Goal: Transaction & Acquisition: Book appointment/travel/reservation

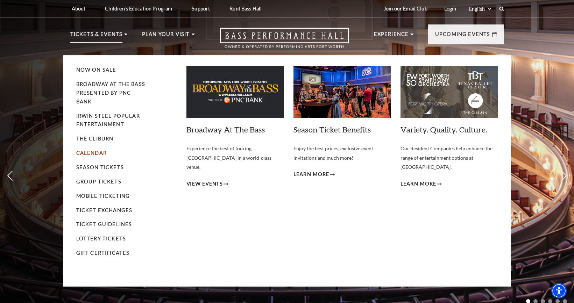
click at [94, 154] on link "Calendar" at bounding box center [91, 153] width 30 height 6
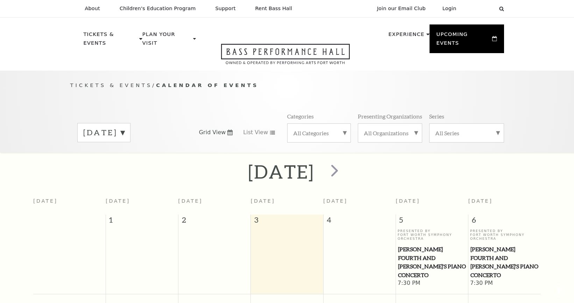
scroll to position [62, 0]
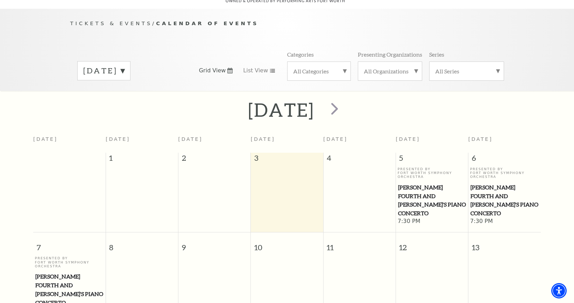
click at [124, 65] on label "September 2025" at bounding box center [103, 70] width 41 height 11
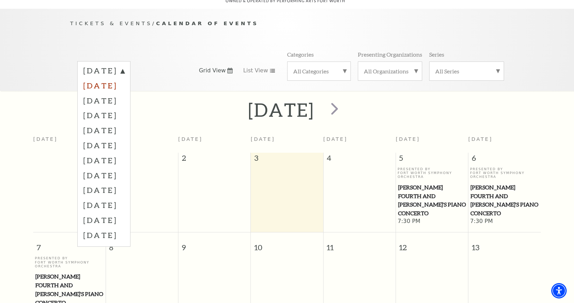
click at [124, 78] on label "October 2025" at bounding box center [103, 85] width 41 height 15
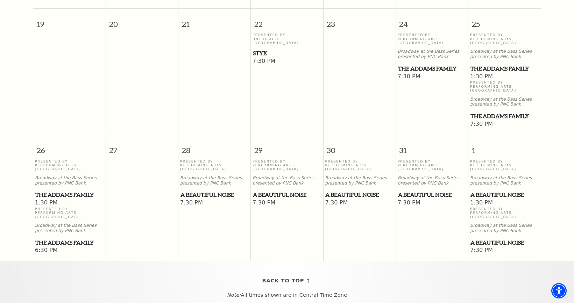
scroll to position [481, 0]
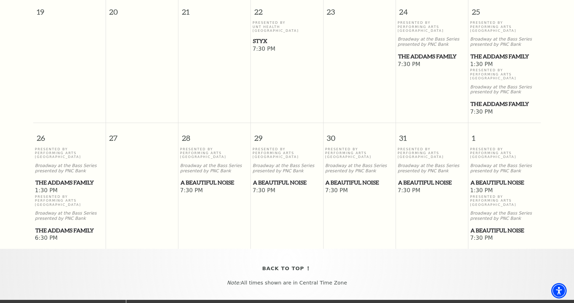
click at [193, 178] on span "A Beautiful Noise" at bounding box center [214, 182] width 68 height 9
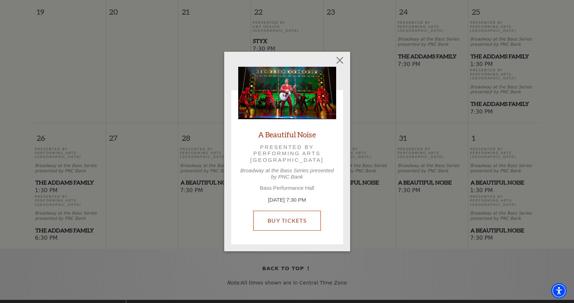
click at [295, 221] on link "Buy Tickets" at bounding box center [286, 221] width 67 height 20
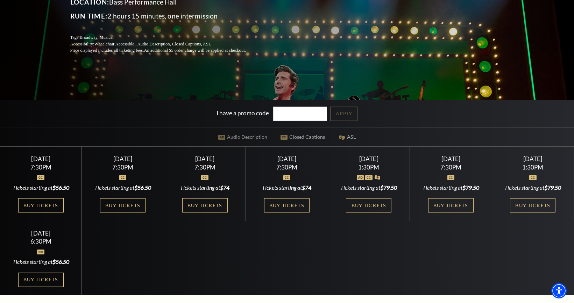
scroll to position [140, 0]
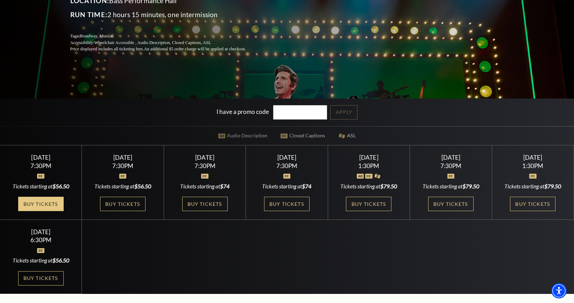
click at [42, 203] on link "Buy Tickets" at bounding box center [40, 204] width 45 height 14
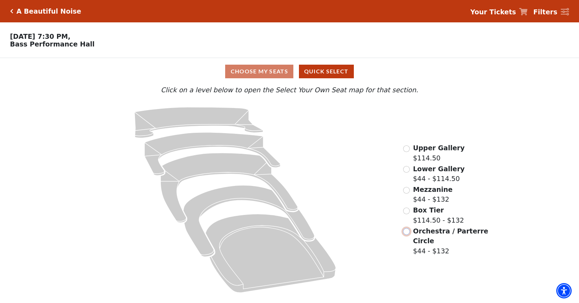
click at [407, 233] on input "Orchestra / Parterre Circle$44 - $132\a" at bounding box center [406, 231] width 7 height 7
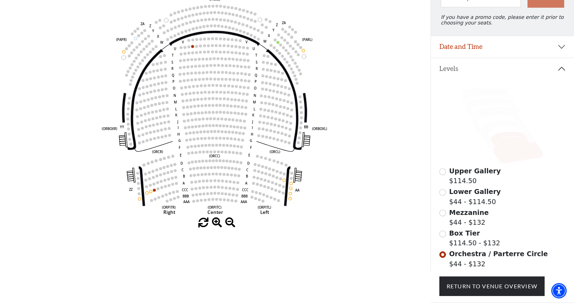
scroll to position [102, 0]
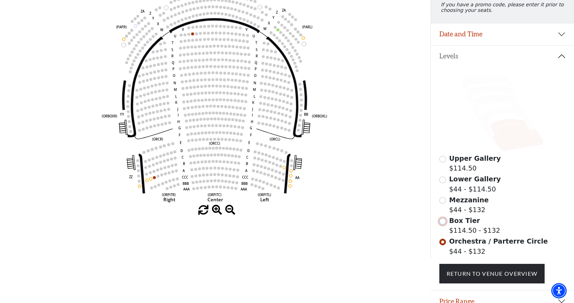
click at [441, 225] on input "Box Tier$114.50 - $132\a" at bounding box center [442, 221] width 7 height 7
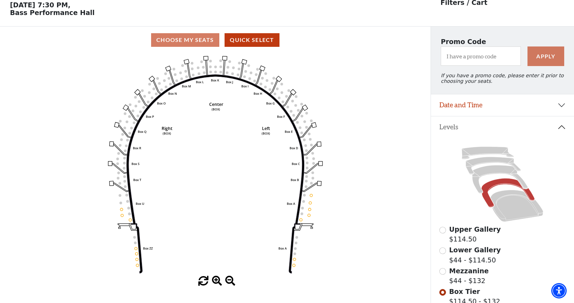
scroll to position [33, 0]
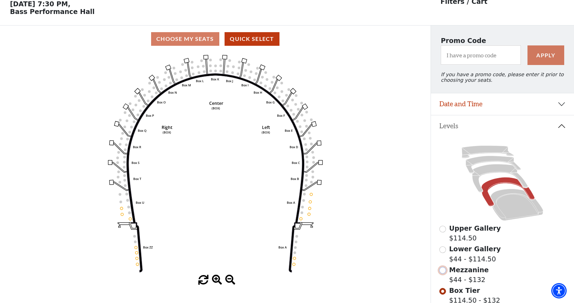
click at [443, 274] on input "Mezzanine$44 - $132\a" at bounding box center [442, 270] width 7 height 7
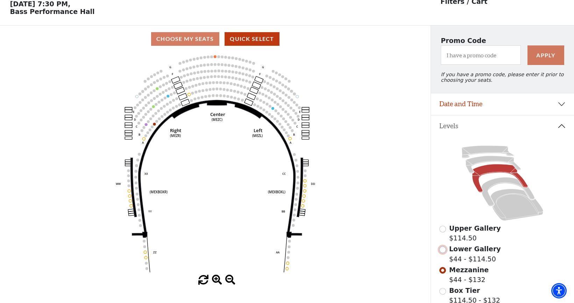
click at [442, 251] on input "Lower Gallery$44 - $114.50\a" at bounding box center [442, 249] width 7 height 7
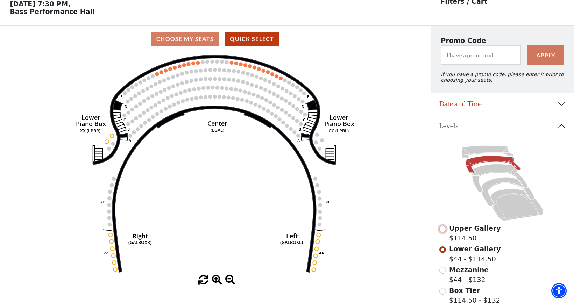
click at [442, 233] on input "Upper Gallery$114.50\a" at bounding box center [442, 229] width 7 height 7
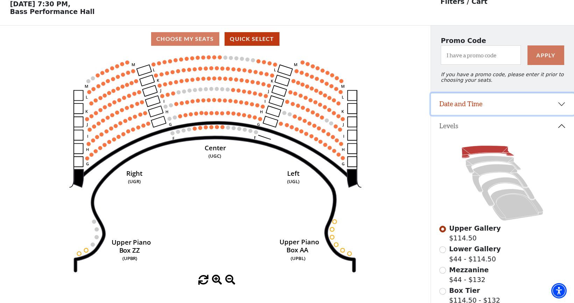
click at [452, 109] on button "Date and Time" at bounding box center [502, 104] width 143 height 22
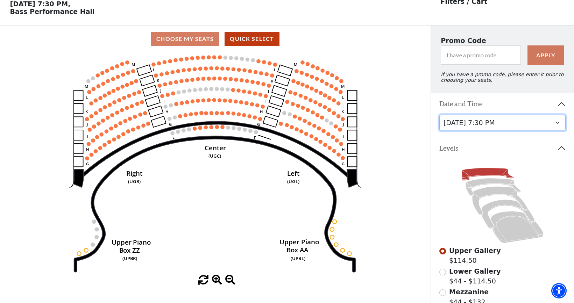
click at [459, 128] on select "[DATE] 7:30 PM [DATE] 7:30 PM [DATE] 7:30 PM [DATE] 7:30 PM [DATE] 1:30 PM [DAT…" at bounding box center [502, 123] width 127 height 16
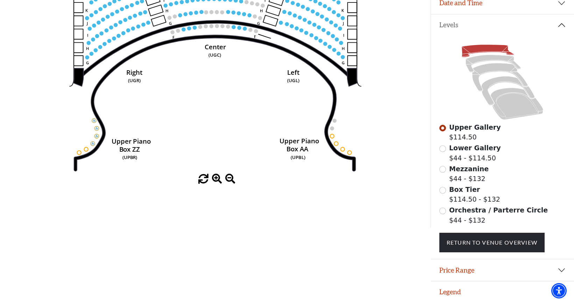
scroll to position [137, 0]
click at [444, 213] on input "Orchestra / Parterre Circle$44 - $132\a" at bounding box center [442, 211] width 7 height 7
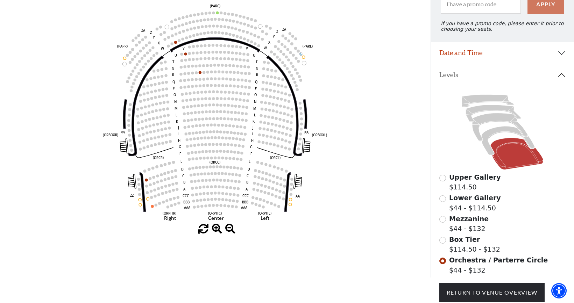
scroll to position [67, 0]
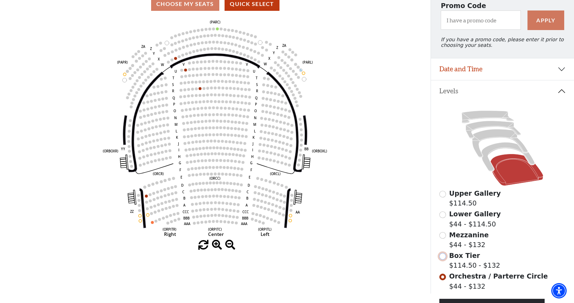
click at [442, 260] on input "Box Tier$114.50 - $132\a" at bounding box center [442, 256] width 7 height 7
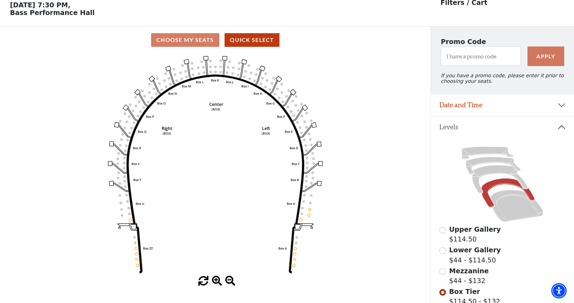
scroll to position [33, 0]
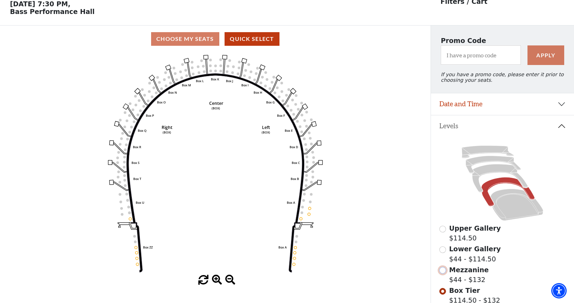
click at [443, 274] on input "Mezzanine$44 - $132\a" at bounding box center [442, 270] width 7 height 7
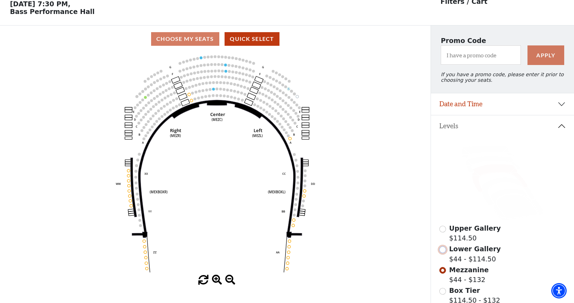
click at [442, 253] on input "Lower Gallery$44 - $114.50\a" at bounding box center [442, 249] width 7 height 7
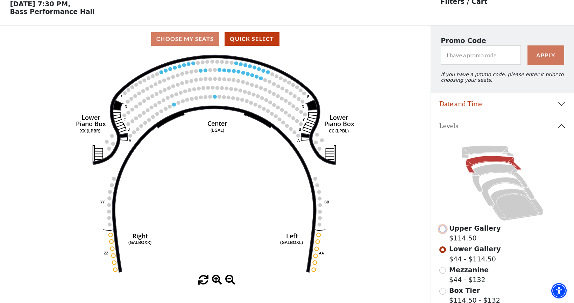
click at [442, 233] on input "Upper Gallery$114.50\a" at bounding box center [442, 229] width 7 height 7
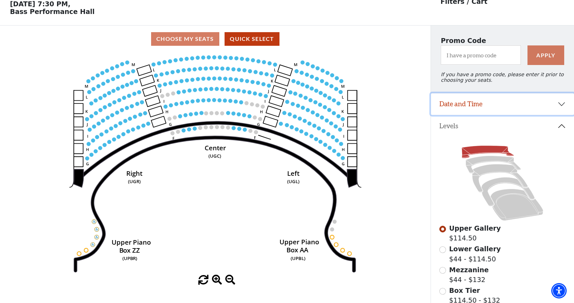
click at [465, 110] on button "Date and Time" at bounding box center [502, 104] width 143 height 22
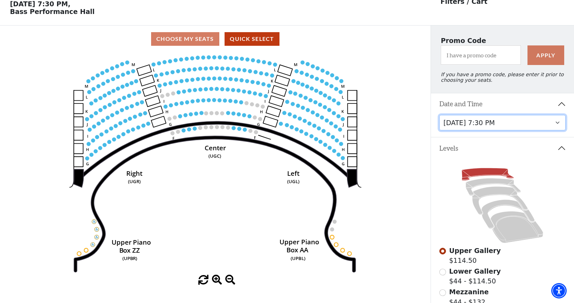
click at [471, 127] on select "[DATE] 7:30 PM [DATE] 7:30 PM [DATE] 7:30 PM [DATE] 7:30 PM [DATE] 1:30 PM [DAT…" at bounding box center [502, 123] width 127 height 16
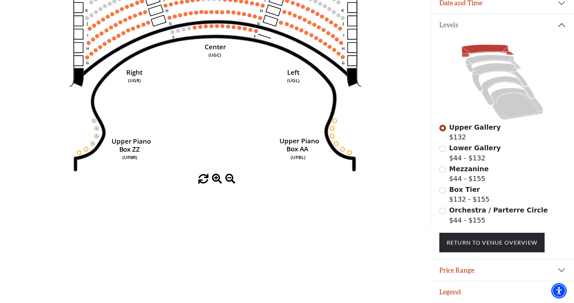
scroll to position [138, 0]
click at [442, 212] on input "Orchestra / Parterre Circle$44 - $155\a" at bounding box center [442, 211] width 7 height 7
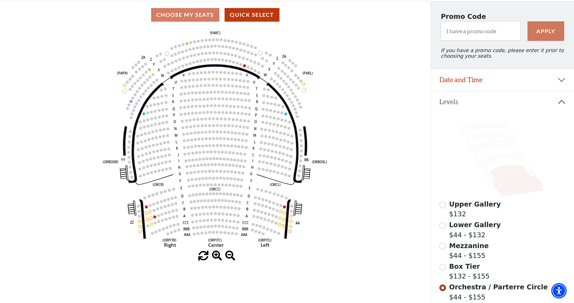
scroll to position [67, 0]
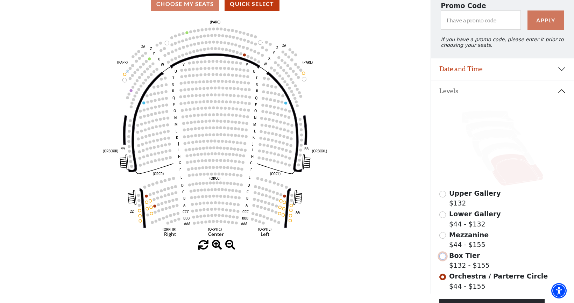
click at [442, 260] on input "Box Tier$132 - $155\a" at bounding box center [442, 256] width 7 height 7
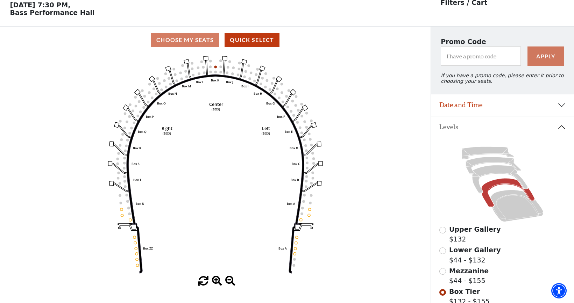
scroll to position [33, 0]
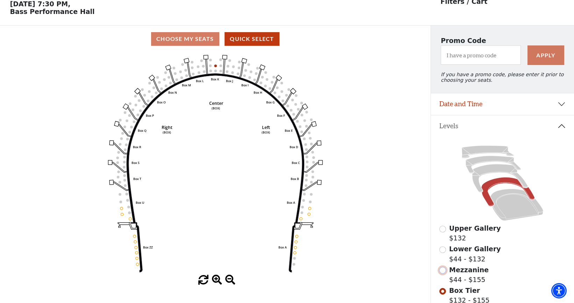
click at [442, 274] on input "Mezzanine$44 - $155\a" at bounding box center [442, 270] width 7 height 7
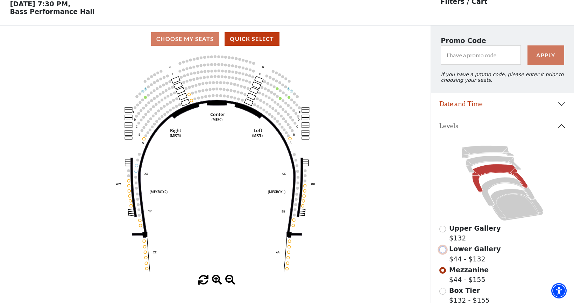
click at [441, 253] on input "Lower Gallery$44 - $132\a" at bounding box center [442, 249] width 7 height 7
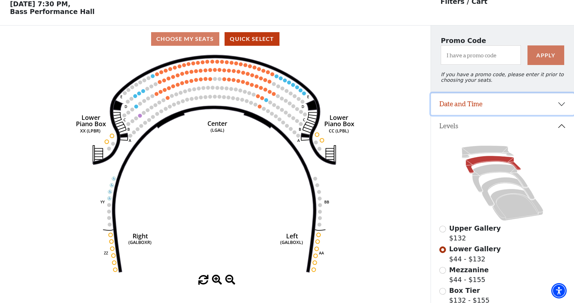
click at [476, 104] on button "Date and Time" at bounding box center [502, 104] width 143 height 22
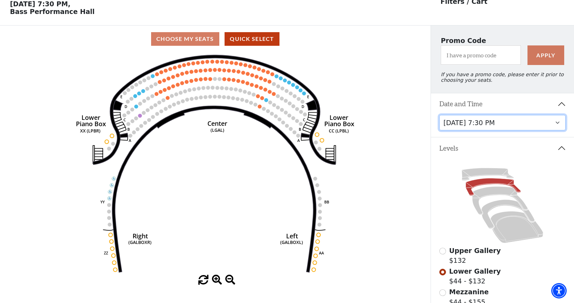
click at [484, 129] on select "[DATE] 7:30 PM [DATE] 7:30 PM [DATE] 7:30 PM [DATE] 7:30 PM [DATE] 1:30 PM [DAT…" at bounding box center [502, 123] width 127 height 16
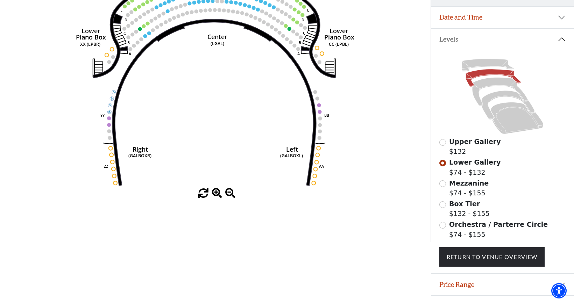
scroll to position [137, 0]
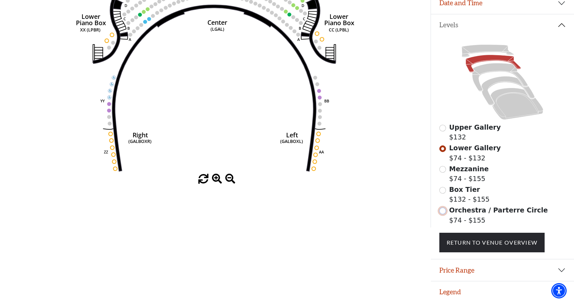
click at [444, 212] on input "Orchestra / Parterre Circle$74 - $155\a" at bounding box center [442, 211] width 7 height 7
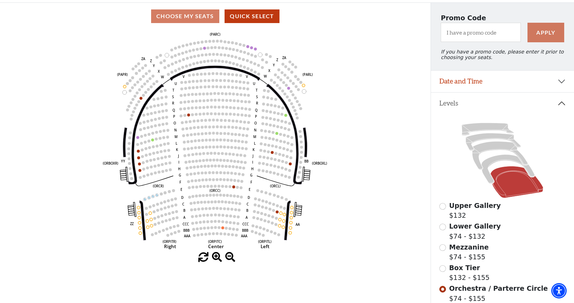
scroll to position [67, 0]
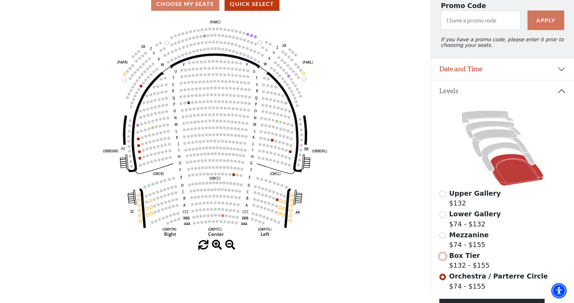
click at [442, 259] on input "Box Tier$132 - $155\a" at bounding box center [442, 256] width 7 height 7
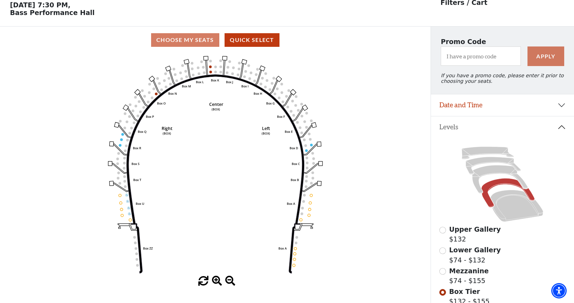
scroll to position [33, 0]
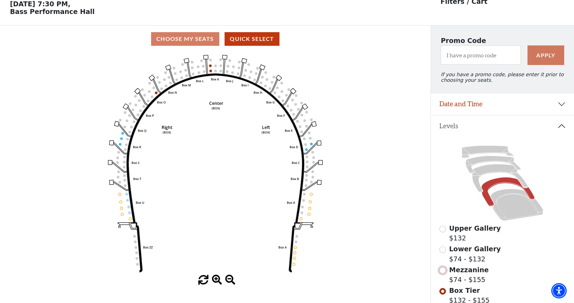
click at [442, 273] on input "Mezzanine$74 - $155\a" at bounding box center [442, 270] width 7 height 7
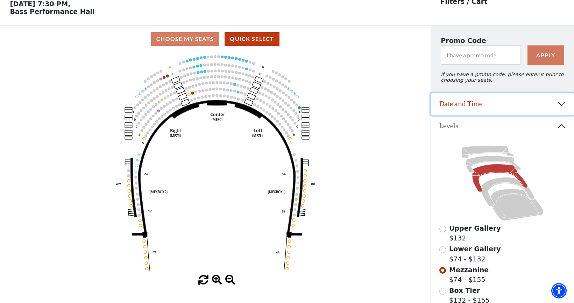
click at [459, 102] on button "Date and Time" at bounding box center [502, 104] width 143 height 22
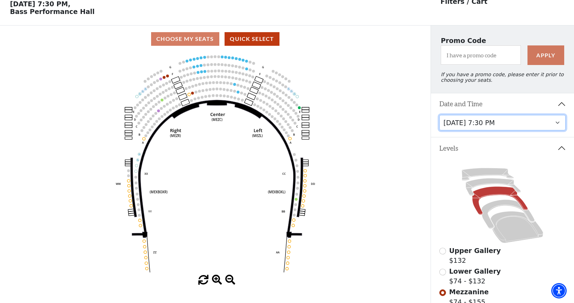
click at [458, 127] on select "[DATE] 7:30 PM [DATE] 7:30 PM [DATE] 7:30 PM [DATE] 7:30 PM [DATE] 1:30 PM [DAT…" at bounding box center [502, 123] width 127 height 16
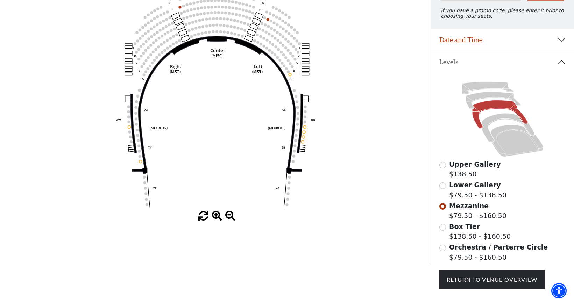
scroll to position [102, 0]
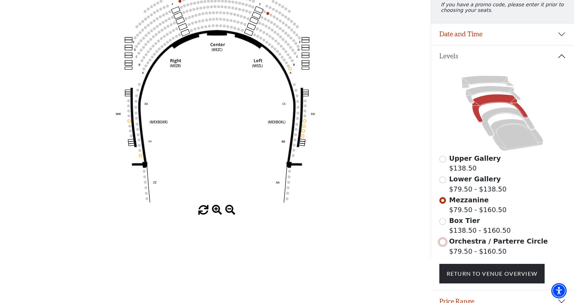
click at [443, 245] on input "Orchestra / Parterre Circle$79.50 - $160.50\a" at bounding box center [442, 242] width 7 height 7
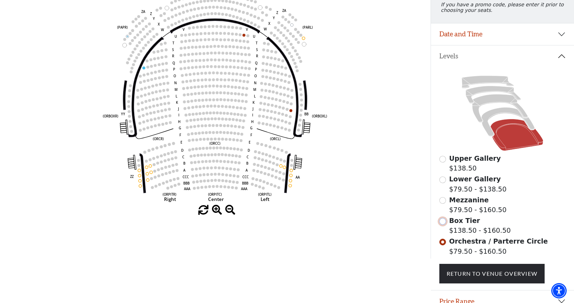
click at [443, 224] on input "Box Tier$138.50 - $160.50\a" at bounding box center [442, 221] width 7 height 7
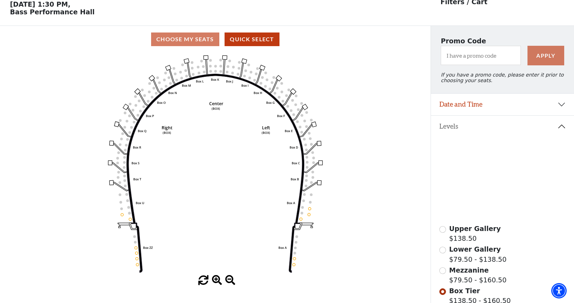
scroll to position [33, 0]
click at [441, 272] on input "Mezzanine$79.50 - $160.50\a" at bounding box center [442, 270] width 7 height 7
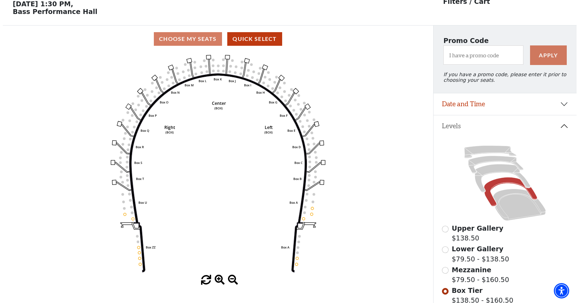
scroll to position [0, 0]
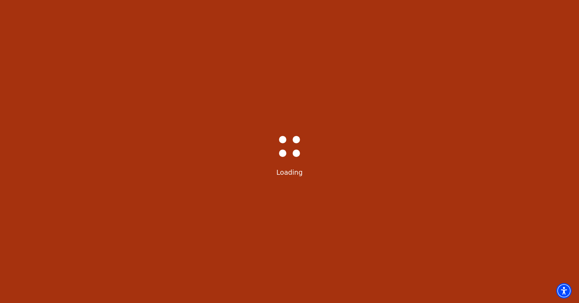
select select "6224"
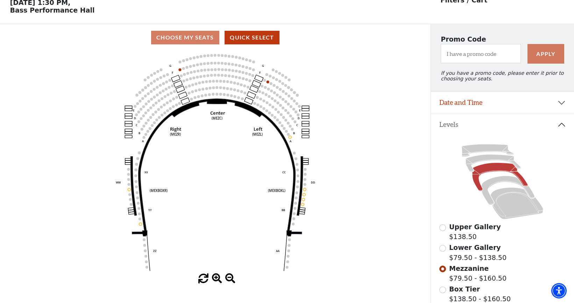
scroll to position [33, 0]
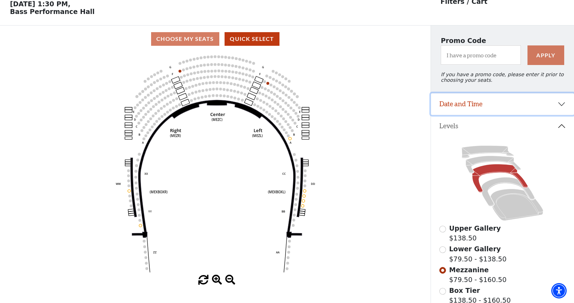
click at [470, 107] on button "Date and Time" at bounding box center [502, 104] width 143 height 22
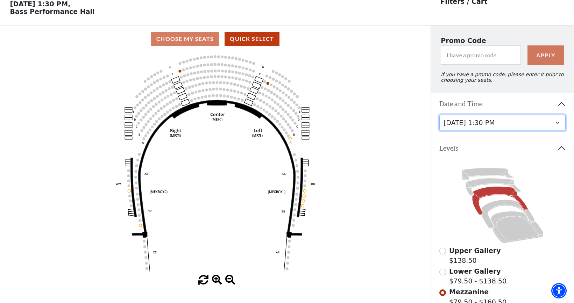
click at [476, 127] on select "[DATE] 7:30 PM [DATE] 7:30 PM [DATE] 7:30 PM [DATE] 7:30 PM [DATE] 1:30 PM [DAT…" at bounding box center [502, 123] width 127 height 16
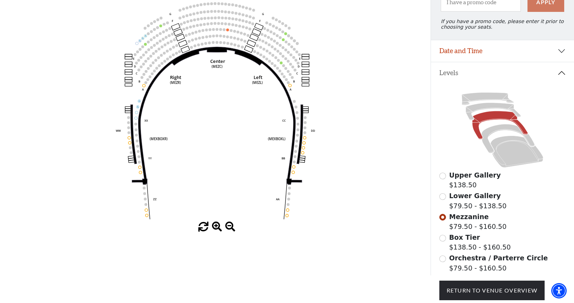
scroll to position [102, 0]
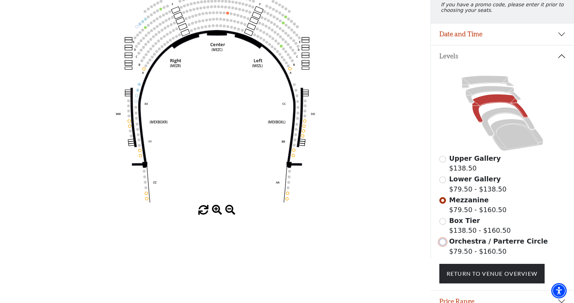
click at [444, 245] on input "Orchestra / Parterre Circle$79.50 - $160.50\a" at bounding box center [442, 242] width 7 height 7
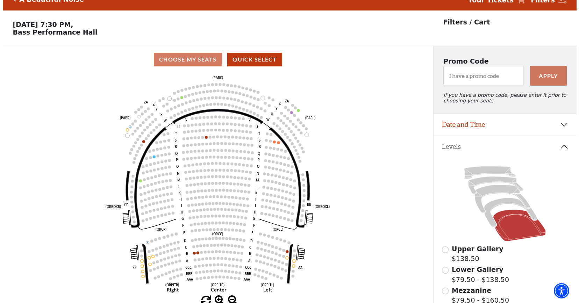
scroll to position [0, 0]
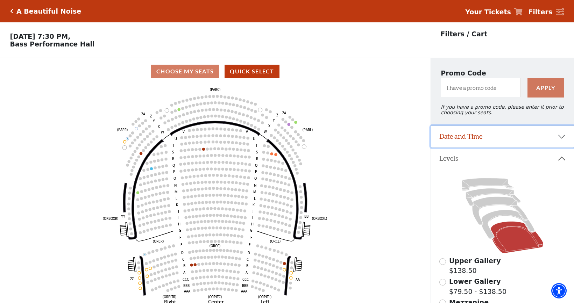
click at [451, 144] on button "Date and Time" at bounding box center [502, 137] width 143 height 22
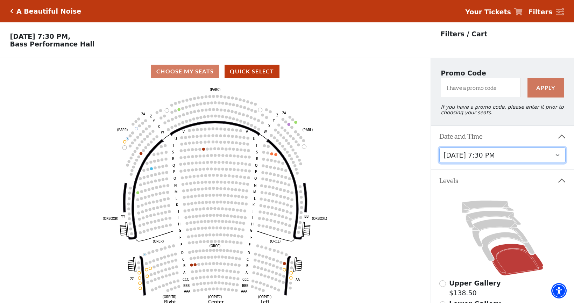
click at [463, 159] on select "[DATE] 7:30 PM [DATE] 7:30 PM [DATE] 7:30 PM [DATE] 7:30 PM [DATE] 1:30 PM [DAT…" at bounding box center [502, 156] width 127 height 16
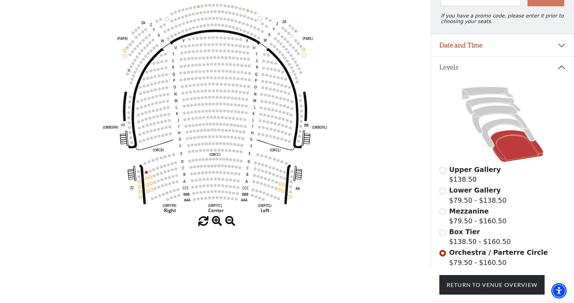
scroll to position [102, 0]
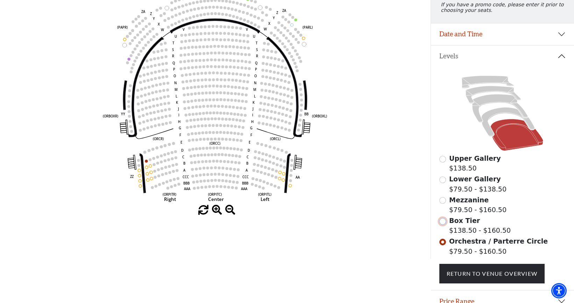
click at [443, 225] on input "Box Tier$138.50 - $160.50\a" at bounding box center [442, 221] width 7 height 7
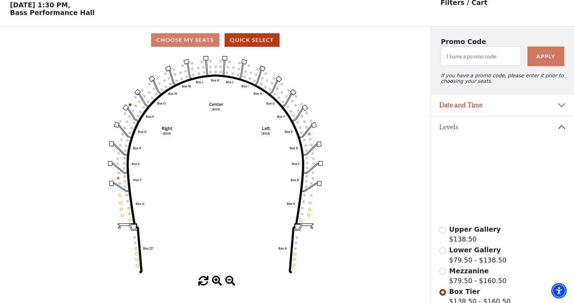
scroll to position [33, 0]
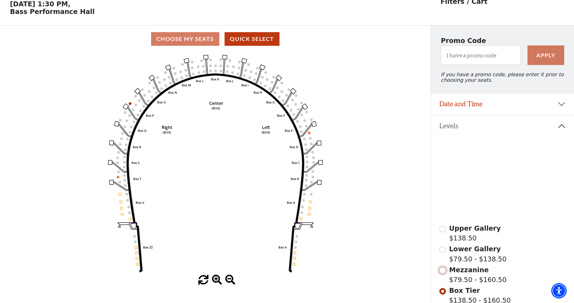
click at [441, 274] on input "Mezzanine$79.50 - $160.50\a" at bounding box center [442, 270] width 7 height 7
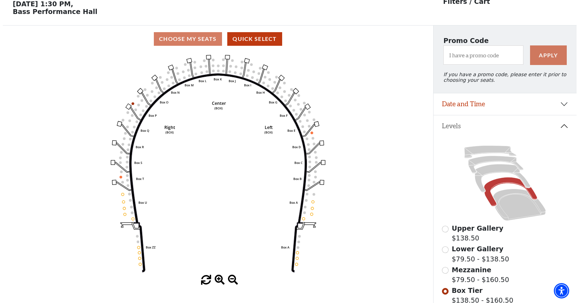
scroll to position [0, 0]
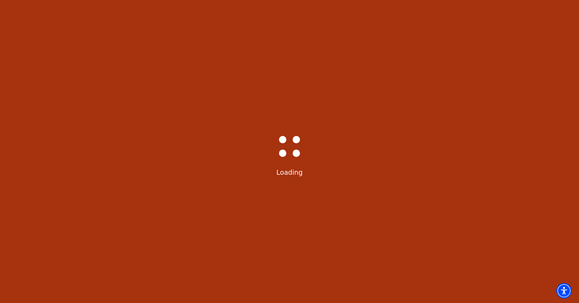
select select "6226"
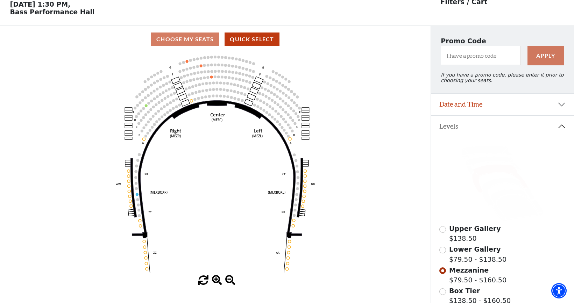
scroll to position [33, 0]
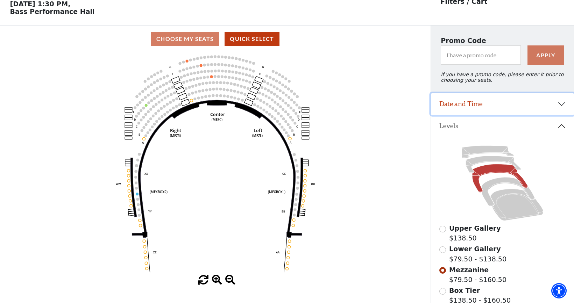
click at [447, 107] on button "Date and Time" at bounding box center [502, 104] width 143 height 22
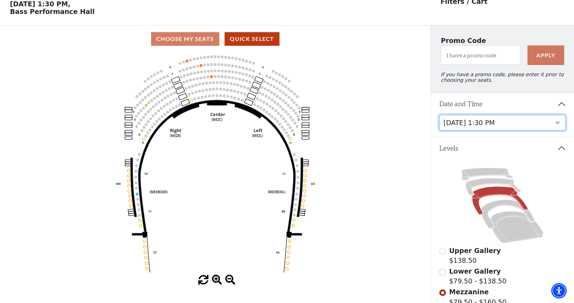
click at [465, 126] on select "[DATE] 7:30 PM [DATE] 7:30 PM [DATE] 7:30 PM [DATE] 7:30 PM [DATE] 1:30 PM [DAT…" at bounding box center [502, 123] width 127 height 16
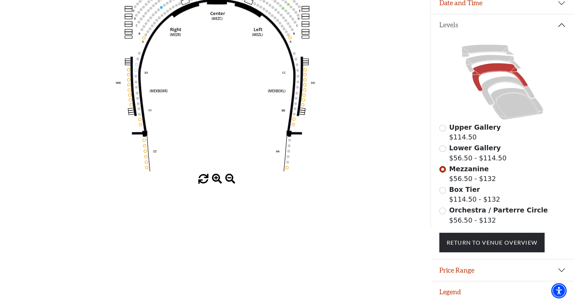
scroll to position [137, 0]
click at [441, 212] on input "Orchestra / Parterre Circle$56.50 - $132\a" at bounding box center [442, 211] width 7 height 7
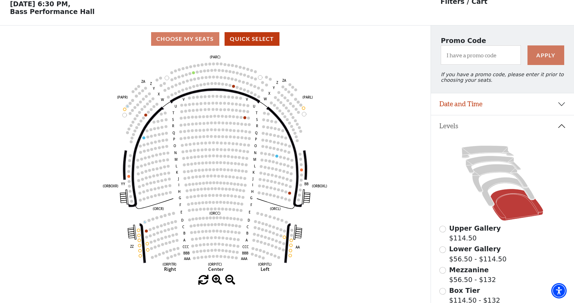
scroll to position [67, 0]
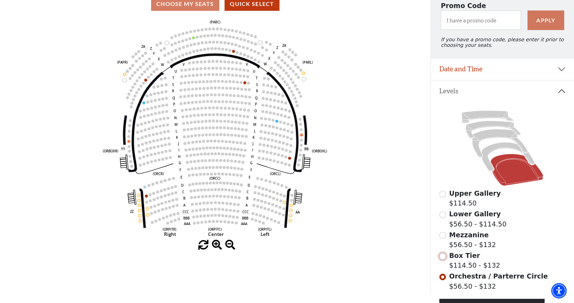
click at [443, 260] on input "Box Tier$114.50 - $132\a" at bounding box center [442, 256] width 7 height 7
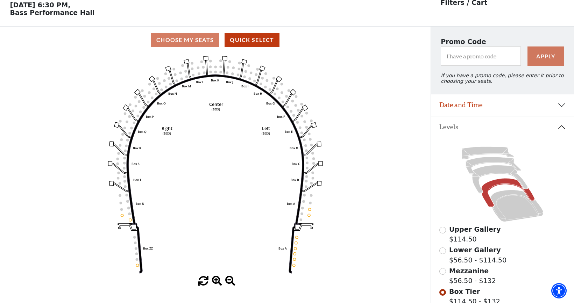
scroll to position [33, 0]
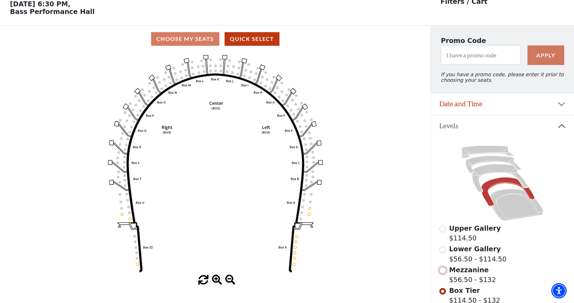
click at [443, 272] on input "Mezzanine$56.50 - $132\a" at bounding box center [442, 270] width 7 height 7
